Goal: Task Accomplishment & Management: Use online tool/utility

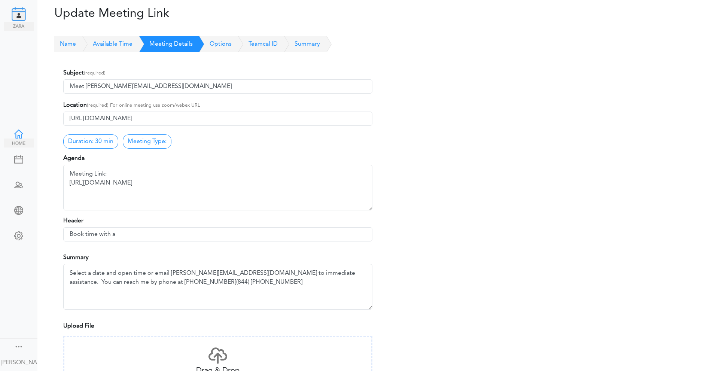
click at [23, 130] on div at bounding box center [19, 133] width 30 height 7
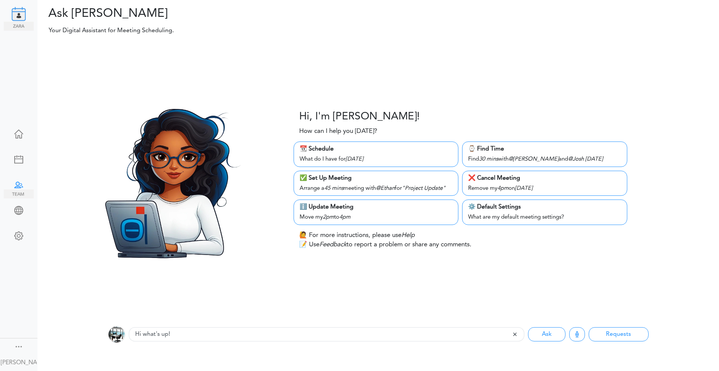
click at [13, 180] on div at bounding box center [19, 183] width 30 height 7
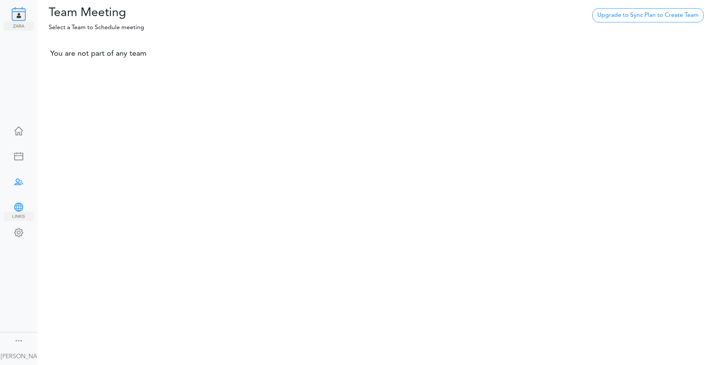
click at [16, 206] on div at bounding box center [19, 206] width 30 height 7
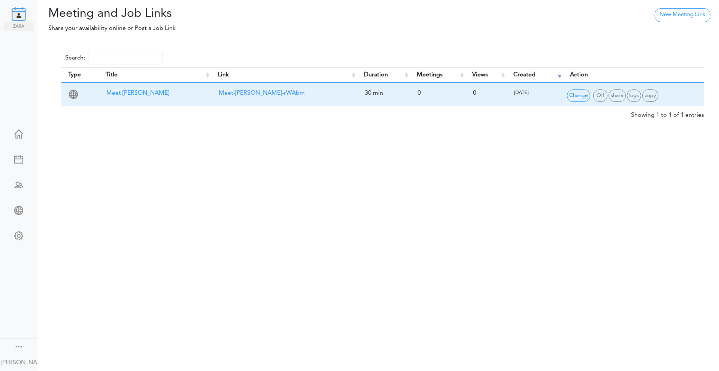
click at [158, 91] on span "Meet [PERSON_NAME]" at bounding box center [137, 93] width 63 height 6
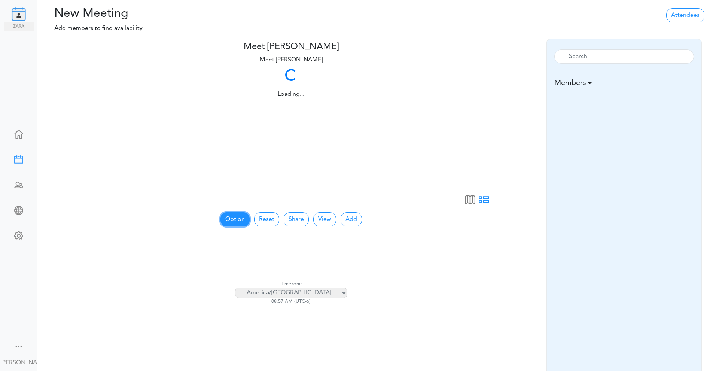
click at [234, 222] on button "Option" at bounding box center [235, 219] width 29 height 14
click at [161, 212] on div "Option No Meeting Type 15 min 30 min 45 min 60 min Show one day Show full week …" at bounding box center [290, 219] width 271 height 16
click at [273, 291] on select "[GEOGRAPHIC_DATA]/[GEOGRAPHIC_DATA] [GEOGRAPHIC_DATA]/[GEOGRAPHIC_DATA] [GEOGRA…" at bounding box center [291, 293] width 112 height 10
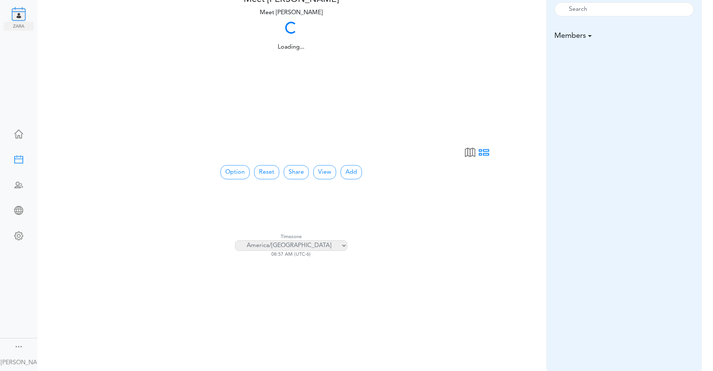
scroll to position [48, 0]
click at [266, 243] on select "[GEOGRAPHIC_DATA]/[GEOGRAPHIC_DATA] [GEOGRAPHIC_DATA]/[GEOGRAPHIC_DATA] [GEOGRA…" at bounding box center [291, 244] width 112 height 10
click at [169, 173] on div "Option No Meeting Type 15 min 30 min 45 min 60 min Show one day Show full week …" at bounding box center [290, 171] width 271 height 16
click at [334, 170] on button "View" at bounding box center [324, 171] width 23 height 14
click at [229, 170] on button "Option" at bounding box center [235, 171] width 29 height 14
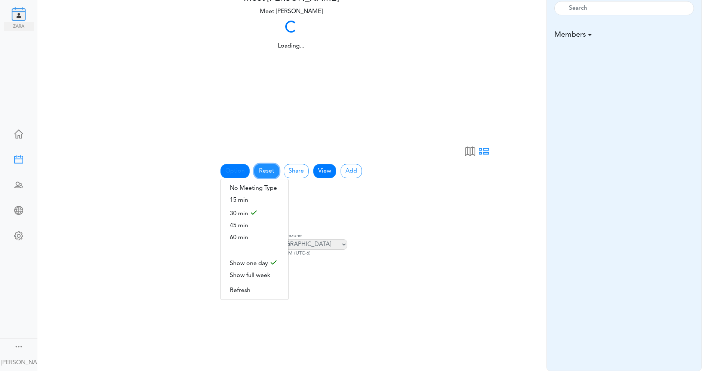
click at [274, 173] on button "Reset" at bounding box center [266, 171] width 25 height 14
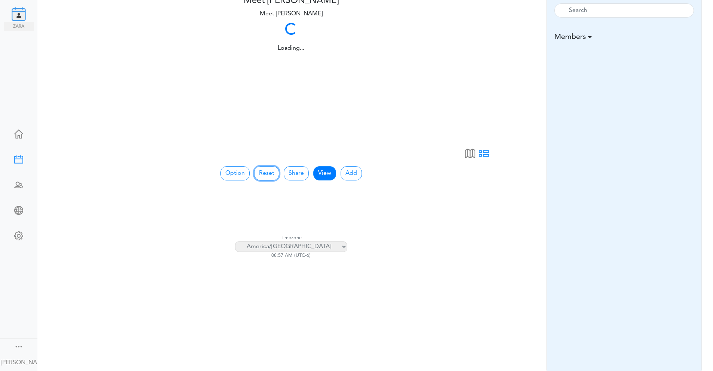
scroll to position [0, 0]
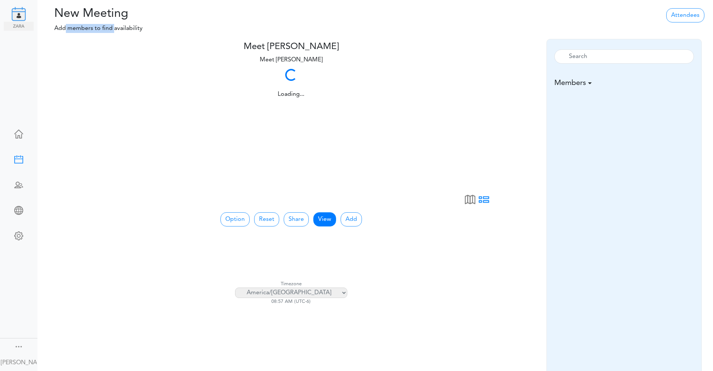
drag, startPoint x: 64, startPoint y: 28, endPoint x: 114, endPoint y: 29, distance: 49.8
click at [114, 29] on p "Add members to find availability" at bounding box center [150, 28] width 214 height 9
click at [467, 200] on span at bounding box center [470, 202] width 10 height 10
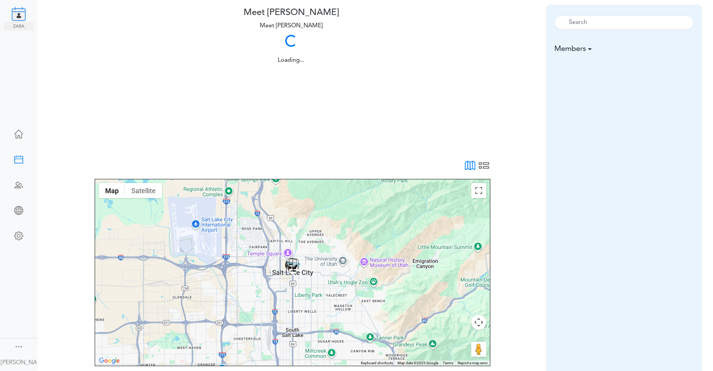
scroll to position [75, 0]
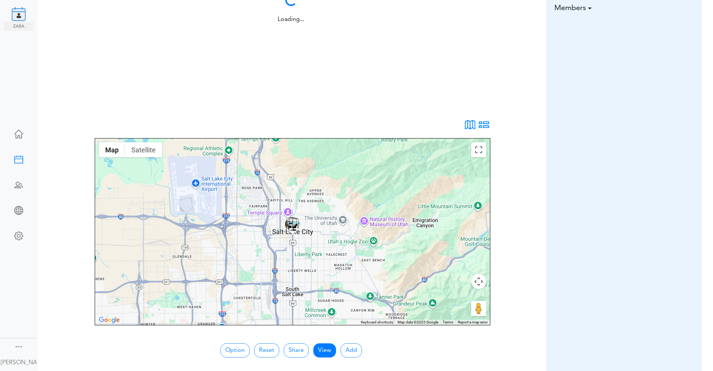
click at [485, 124] on span at bounding box center [484, 127] width 10 height 10
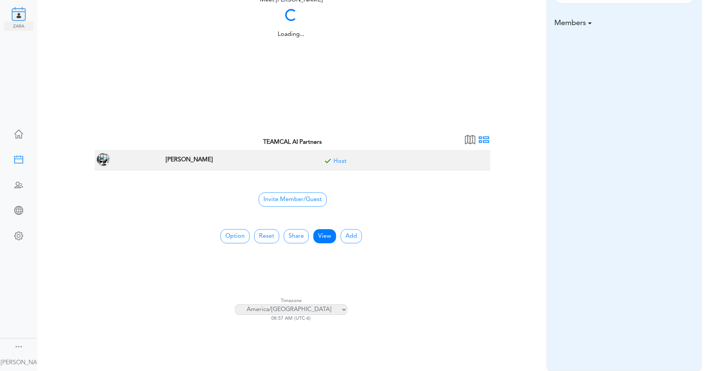
scroll to position [60, 0]
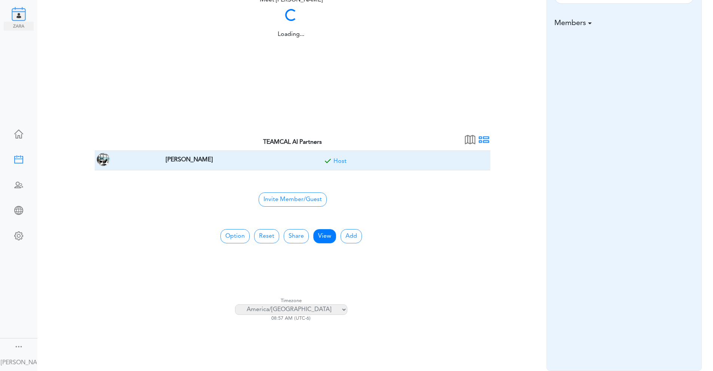
click at [101, 160] on img at bounding box center [103, 159] width 13 height 13
